Goal: Information Seeking & Learning: Learn about a topic

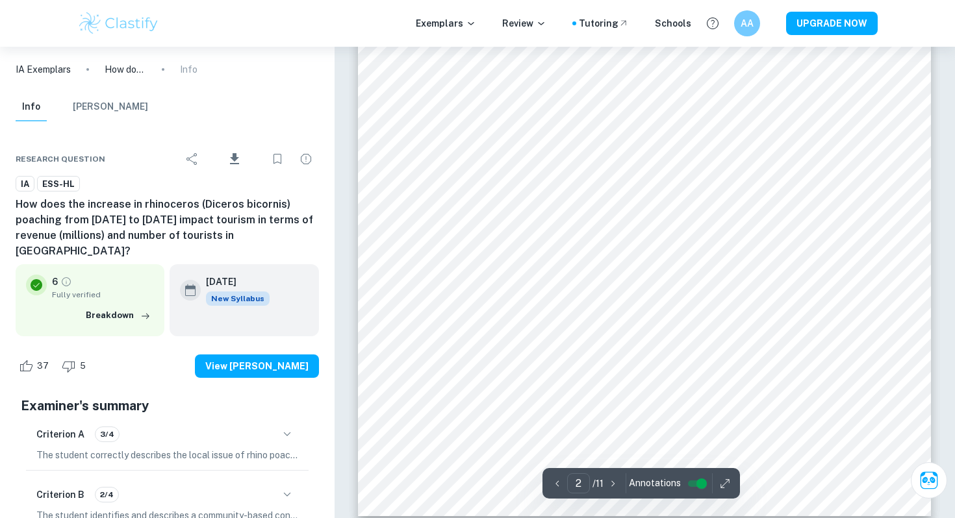
scroll to position [1247, 0]
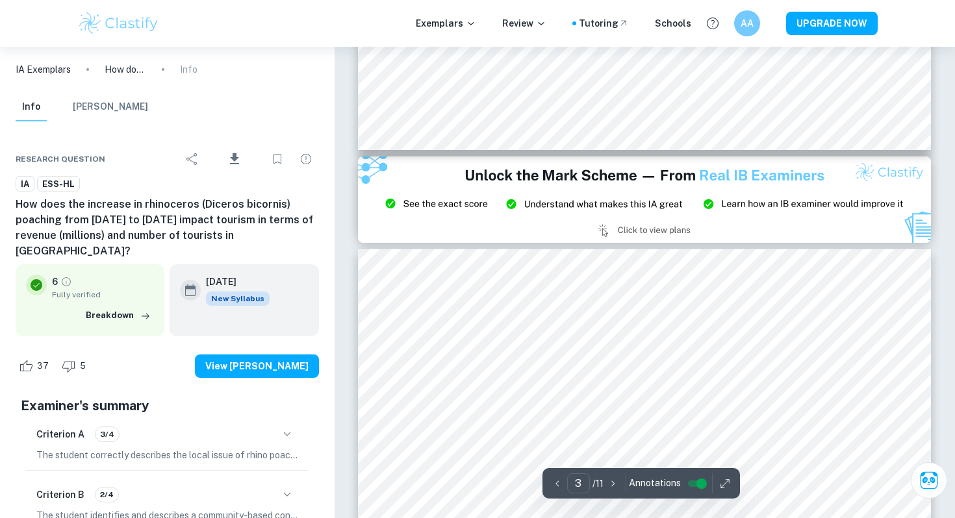
type input "2"
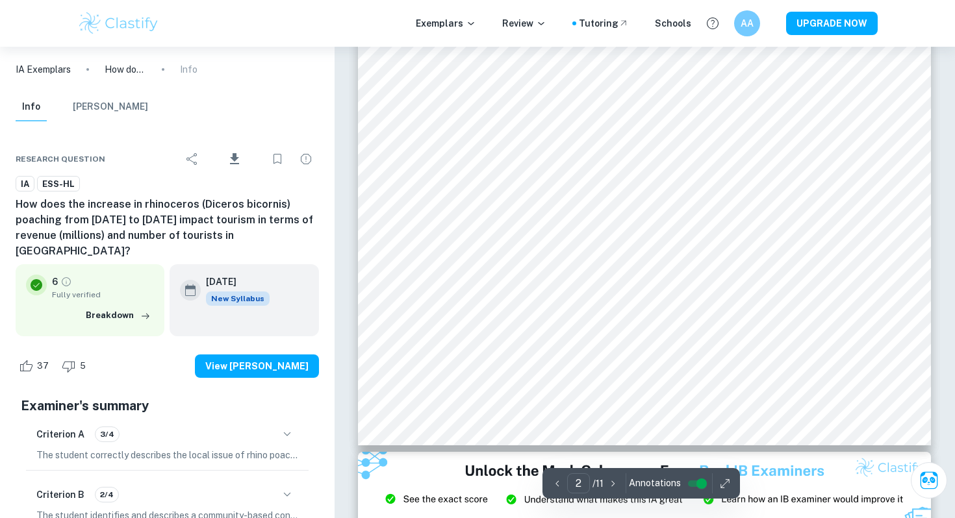
scroll to position [1191, 0]
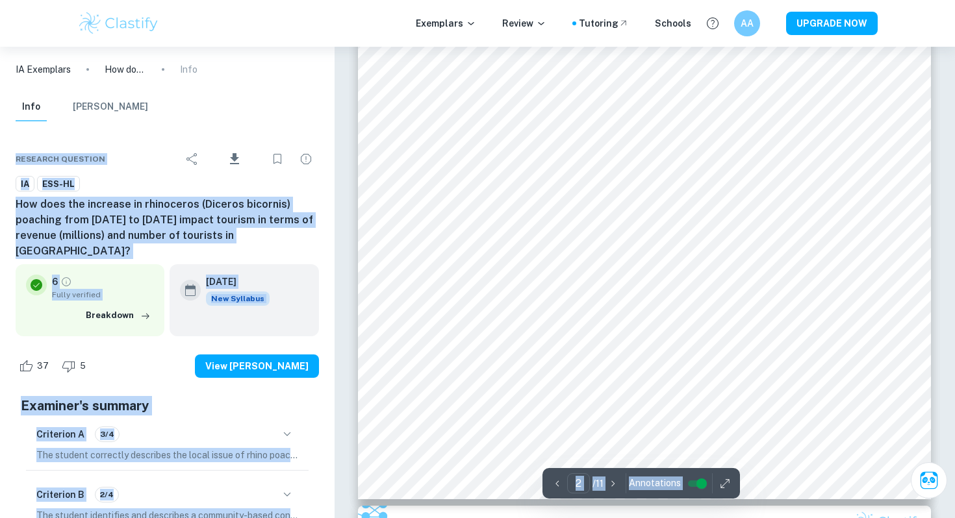
scroll to position [1142, 0]
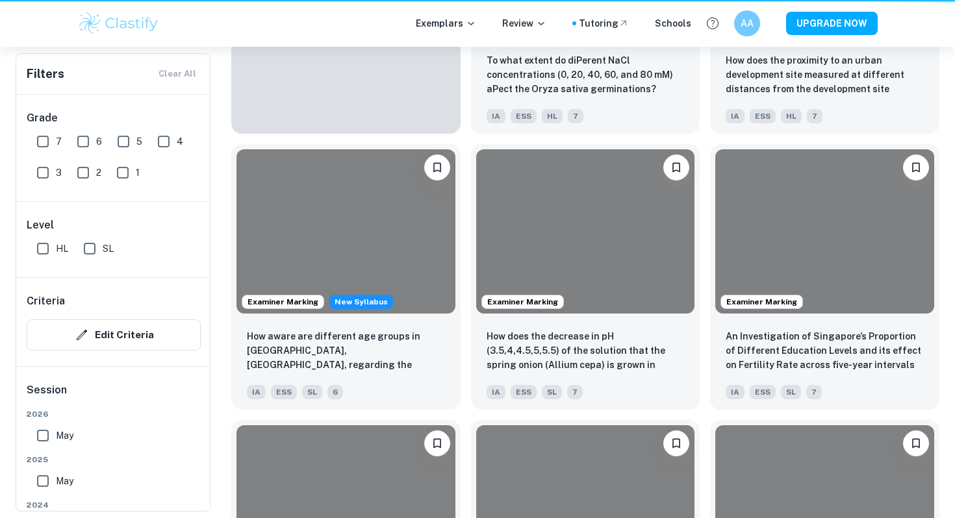
scroll to position [309, 0]
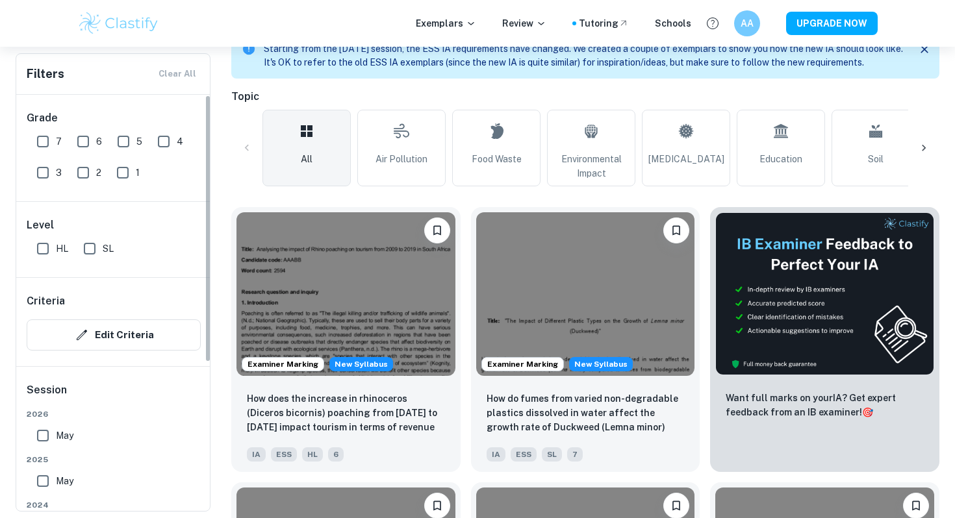
click at [42, 148] on input "7" at bounding box center [43, 142] width 26 height 26
checkbox input "true"
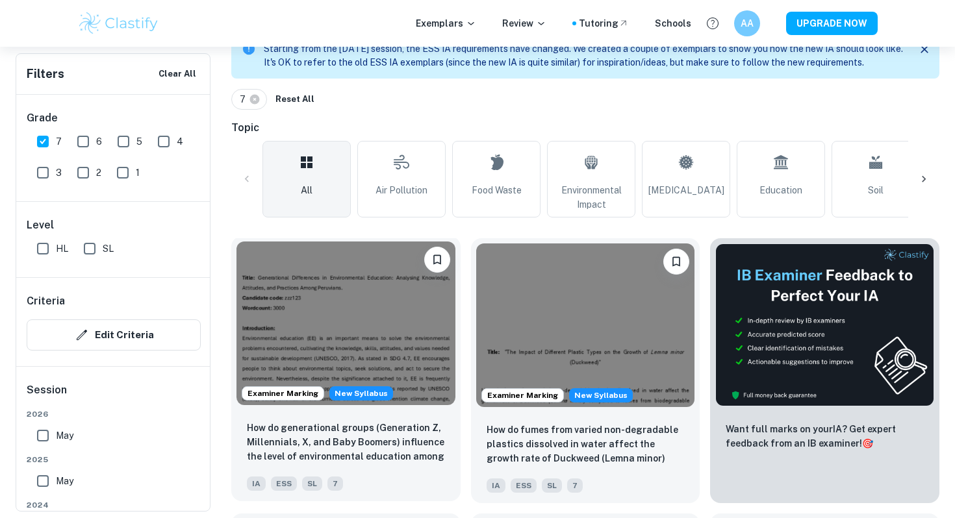
click at [390, 345] on img at bounding box center [345, 324] width 219 height 164
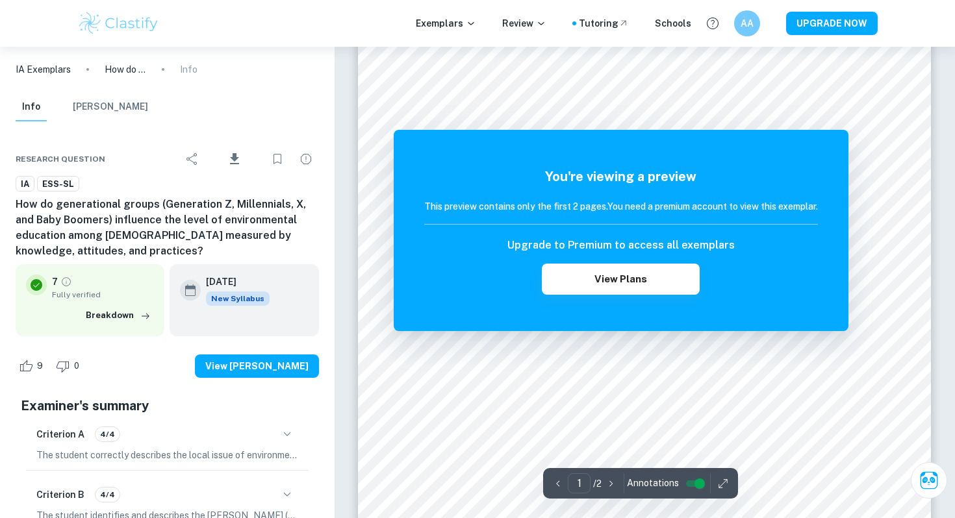
scroll to position [633, 0]
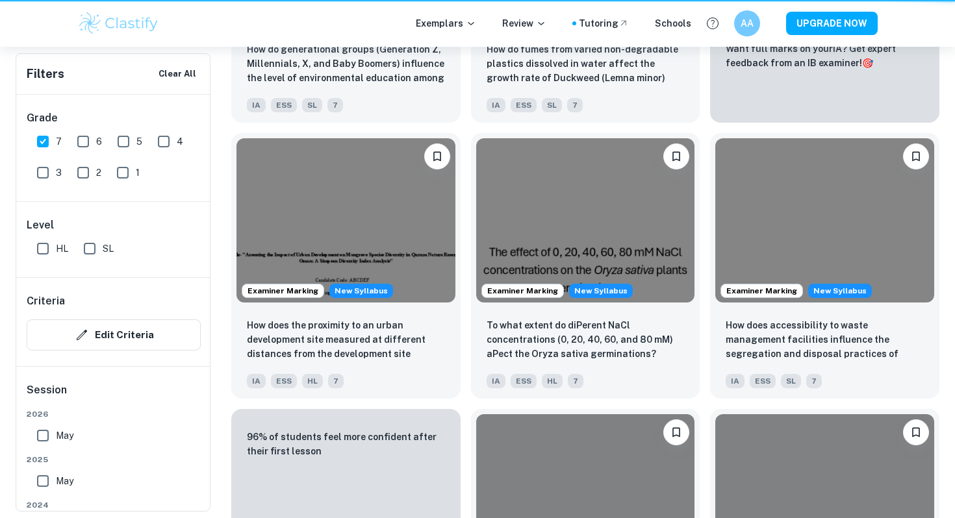
scroll to position [309, 0]
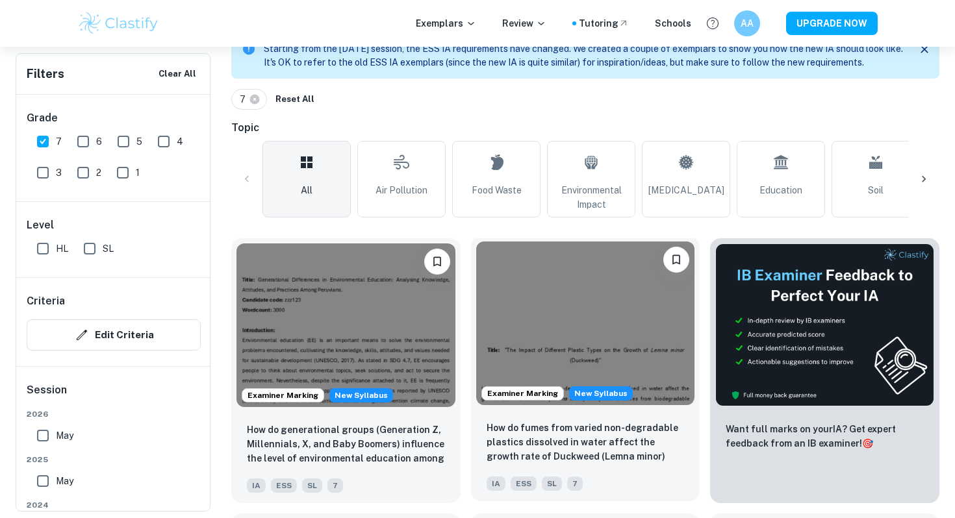
click at [555, 286] on img at bounding box center [585, 324] width 219 height 164
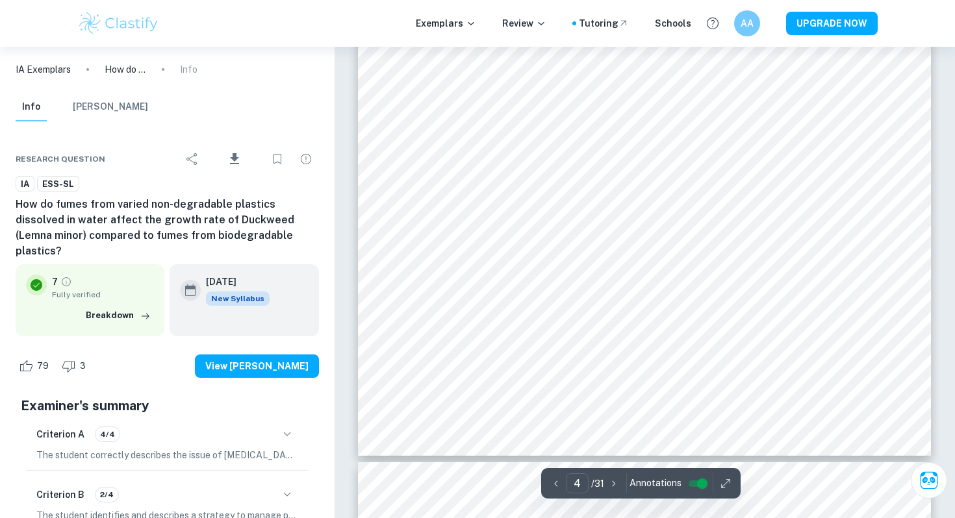
scroll to position [2776, 0]
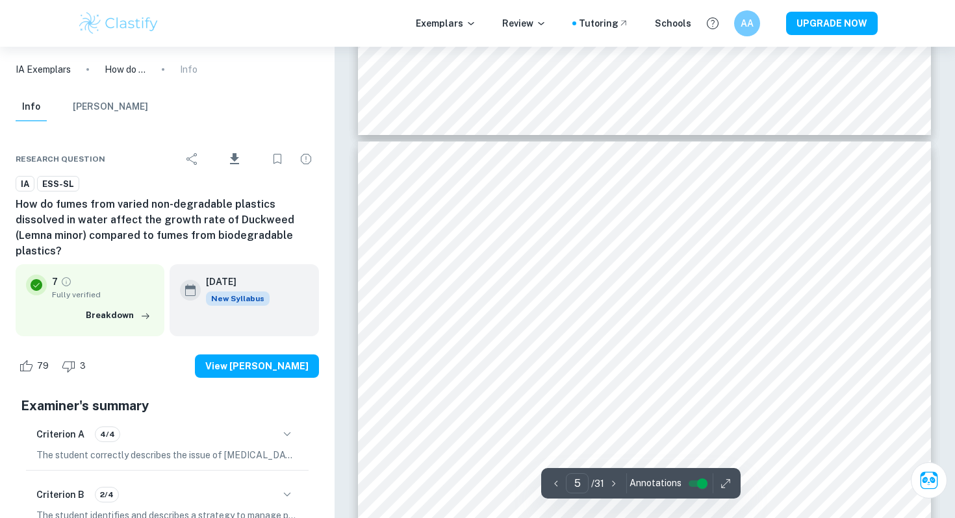
type input "4"
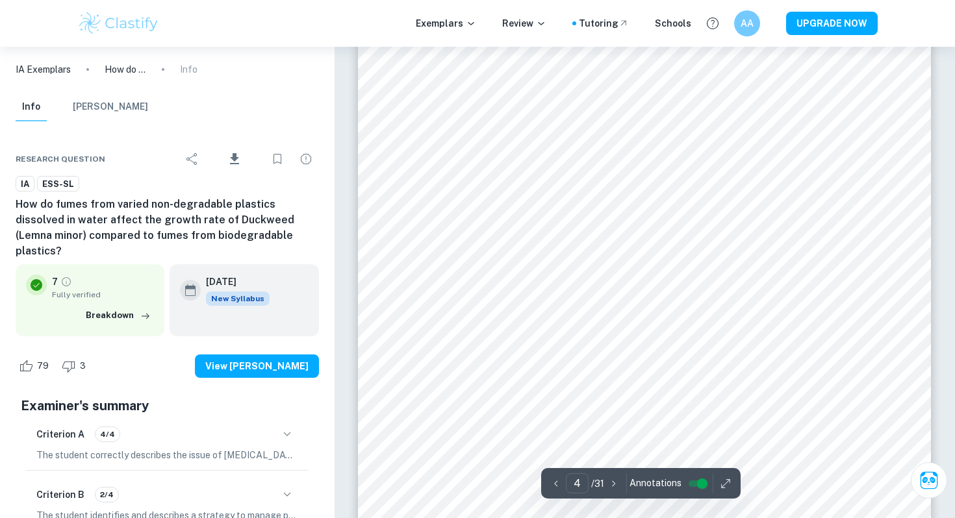
scroll to position [2456, 0]
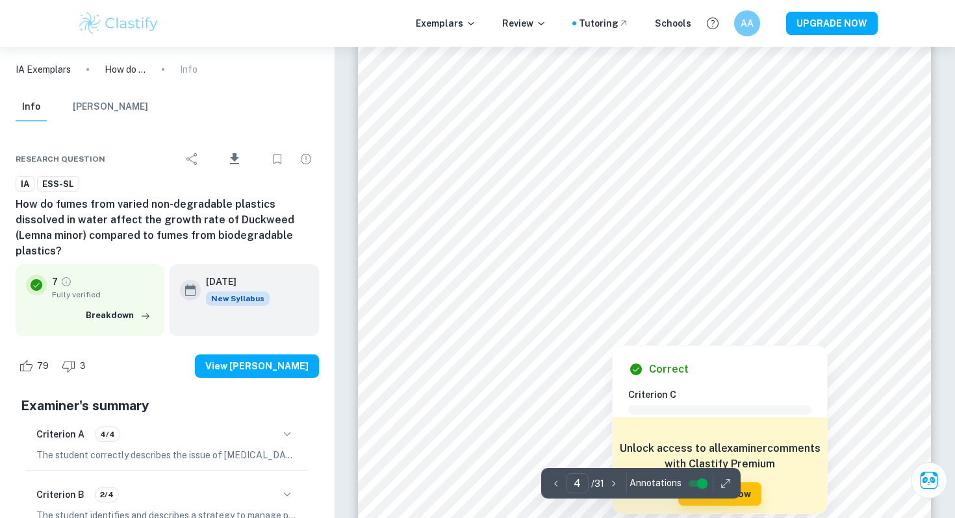
click at [633, 322] on div at bounding box center [644, 310] width 438 height 38
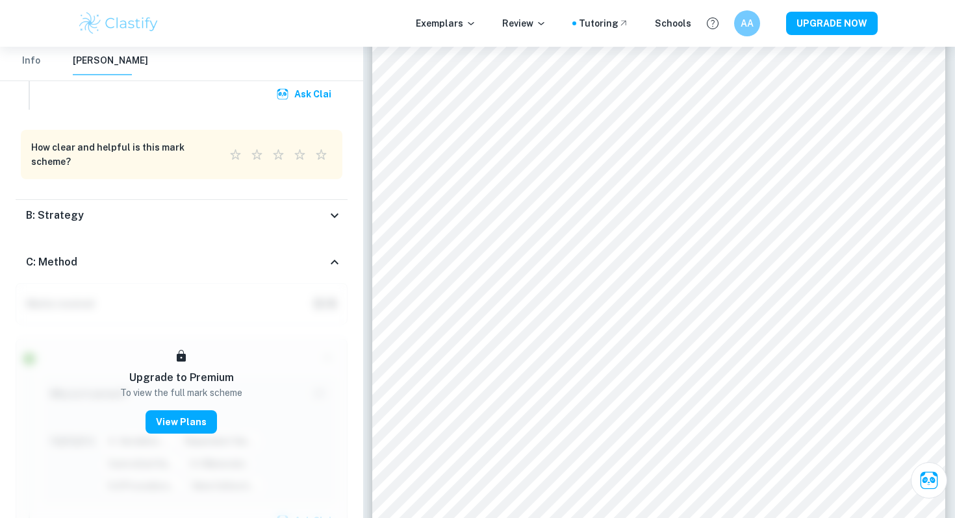
scroll to position [1300, 0]
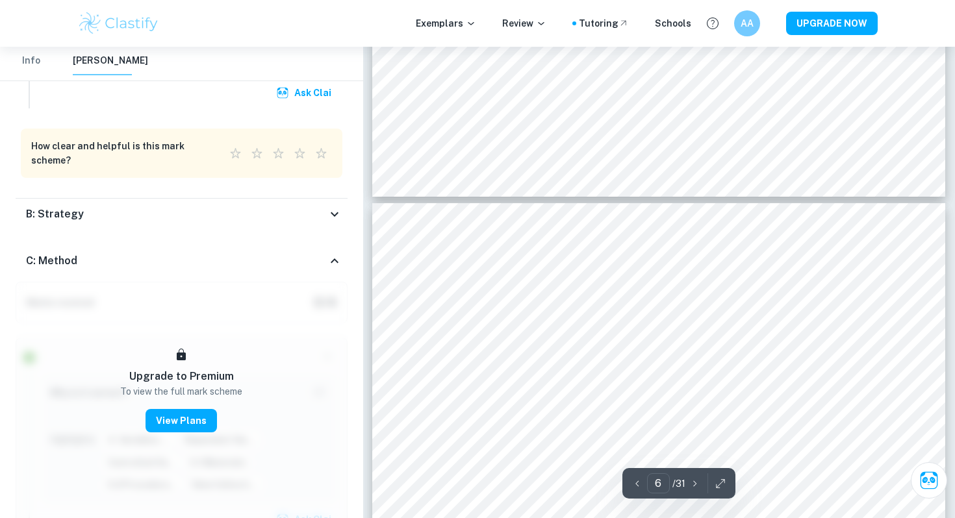
type input "5"
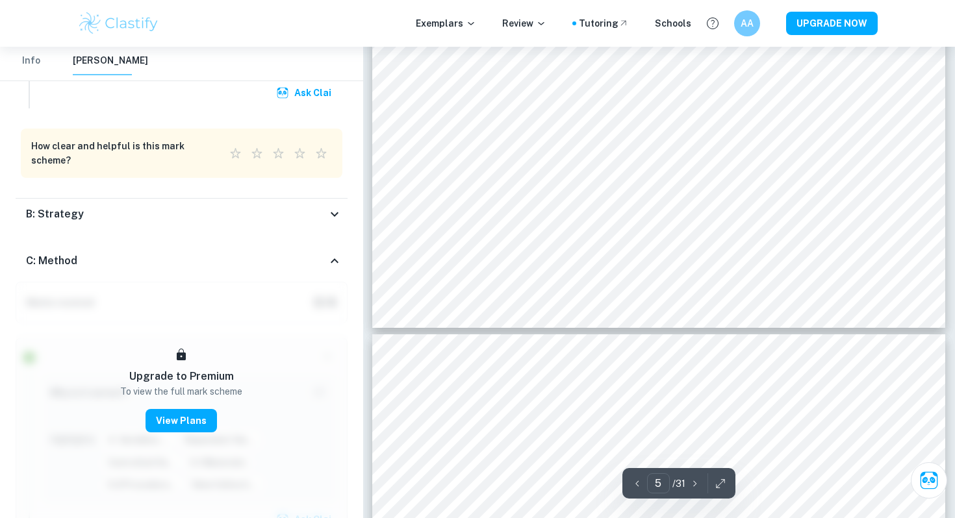
scroll to position [3287, 0]
